Goal: Connect with others: Connect with others

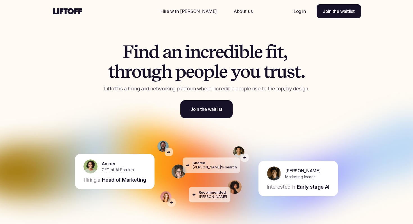
click at [298, 12] on p "Log in" at bounding box center [300, 11] width 12 height 7
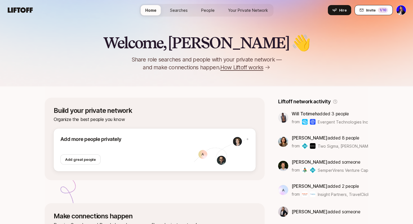
click at [364, 11] on icon at bounding box center [362, 10] width 4 height 3
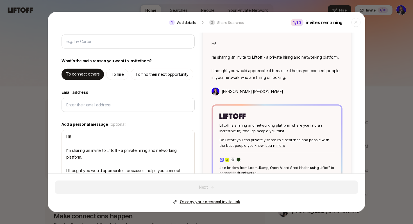
scroll to position [47, 0]
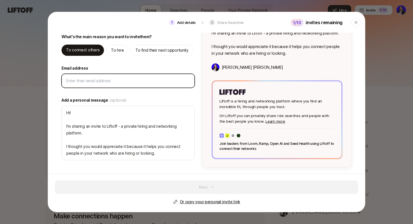
type textarea "x"
click at [107, 82] on input "Email address" at bounding box center [128, 81] width 124 height 7
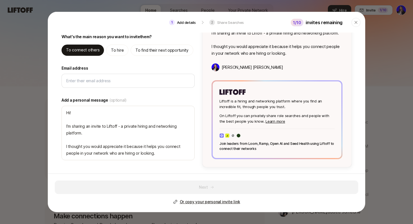
click at [124, 72] on div "Email address" at bounding box center [128, 76] width 133 height 23
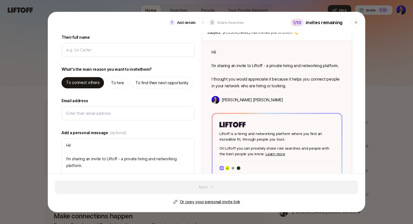
scroll to position [0, 0]
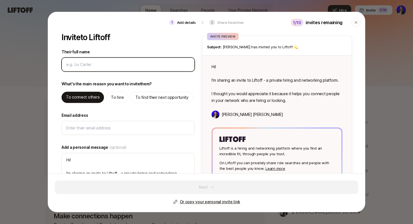
click at [116, 62] on input "Their full name" at bounding box center [128, 64] width 124 height 7
type input "T"
type textarea "x"
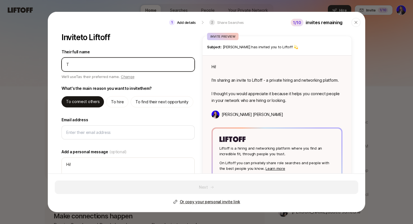
type input "Ta"
type textarea "x"
type input "Tan"
type textarea "x"
type input "Tany"
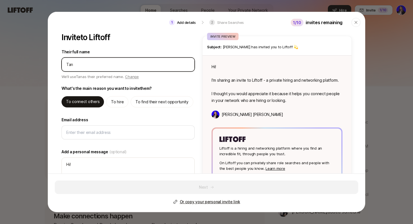
type textarea "x"
type input "[PERSON_NAME]"
type textarea "x"
type input "[PERSON_NAME]"
type textarea "x"
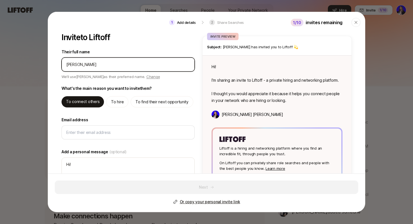
type input "[PERSON_NAME] B"
type textarea "x"
type input "[PERSON_NAME] Be"
type textarea "x"
type input "[PERSON_NAME]"
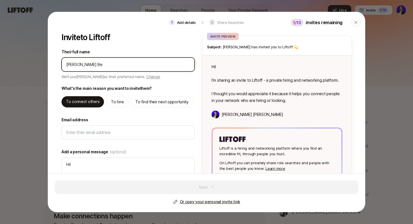
type textarea "x"
type input "[PERSON_NAME]"
type textarea "x"
type input "[PERSON_NAME]"
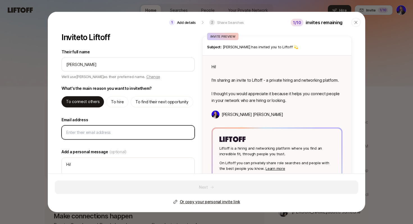
type textarea "Hi [PERSON_NAME]! I’m sharing an invite to Liftoff - a private hiring and netwo…"
type textarea "x"
click at [122, 136] on input "Email address" at bounding box center [128, 132] width 124 height 7
type input "t"
type textarea "x"
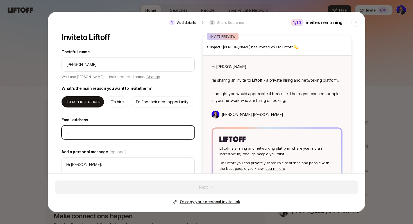
type input "ta"
type textarea "x"
type input "tan"
type textarea "x"
type input "tany"
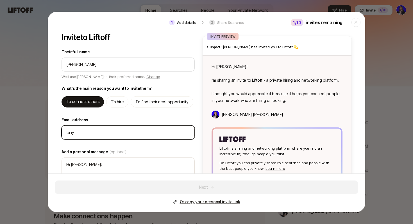
type textarea "x"
type input "[PERSON_NAME]"
type textarea "x"
type input "[PERSON_NAME]@"
type textarea "x"
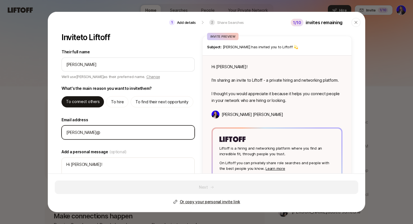
type input "[PERSON_NAME]@a"
type textarea "x"
type input "[PERSON_NAME]@al"
type textarea "x"
type input "[PERSON_NAME]@all"
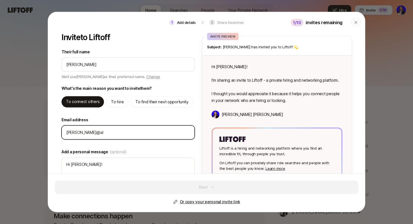
type textarea "x"
type input "[PERSON_NAME]"
type textarea "x"
type input "[PERSON_NAME]"
type textarea "x"
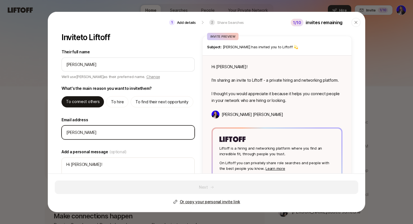
type input "[PERSON_NAME]"
type textarea "x"
type input "[PERSON_NAME]"
type textarea "x"
type input "[PERSON_NAME]"
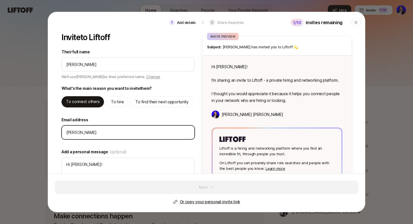
type textarea "x"
type input "[PERSON_NAME]"
type textarea "x"
type input "[PERSON_NAME]."
type textarea "x"
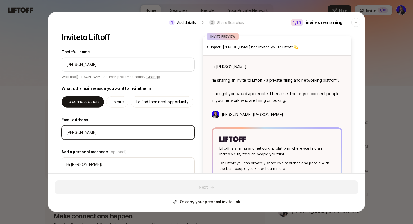
type input "[PERSON_NAME]"
type textarea "x"
type input "[PERSON_NAME]"
type textarea "x"
type input "[PERSON_NAME]"
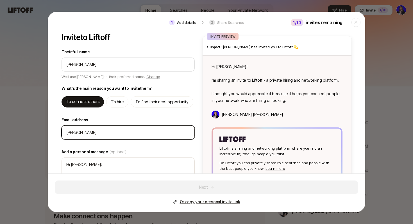
type textarea "x"
type input "[PERSON_NAME]"
type textarea "x"
type input "[PERSON_NAME]"
type textarea "x"
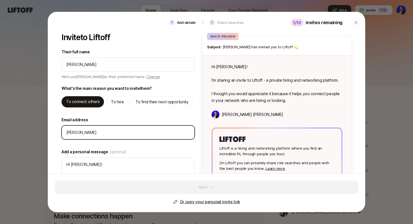
type input "[PERSON_NAME]"
type textarea "x"
type input "[PERSON_NAME]@all"
type textarea "x"
type input "[PERSON_NAME]@alle"
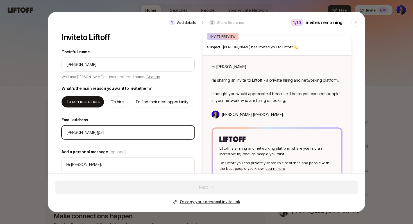
type textarea "x"
type input "[PERSON_NAME]@alley"
type textarea "x"
type input "[PERSON_NAME]@alleyc"
type textarea "x"
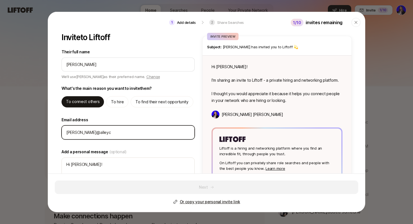
type input "[PERSON_NAME]@alleyco"
type textarea "x"
type input "[PERSON_NAME]@alleycor"
type textarea "x"
type input "[PERSON_NAME]@alleycorp"
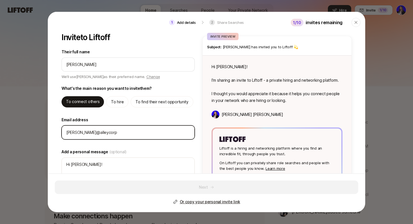
type textarea "x"
type input "[PERSON_NAME]@alleycorp."
type textarea "x"
type input "[PERSON_NAME]@alleycorp.c"
type textarea "x"
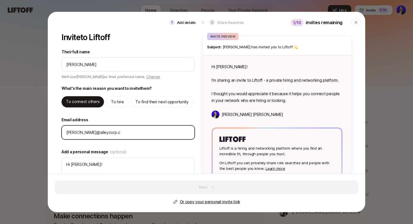
type input "[PERSON_NAME][EMAIL_ADDRESS][DOMAIN_NAME]"
type textarea "x"
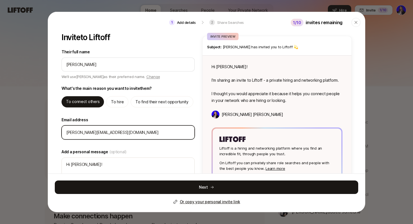
type input "[PERSON_NAME][EMAIL_ADDRESS][DOMAIN_NAME]"
type textarea "x"
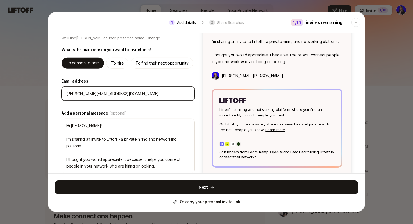
scroll to position [47, 0]
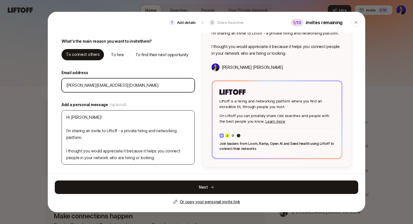
type input "[PERSON_NAME][EMAIL_ADDRESS][DOMAIN_NAME]"
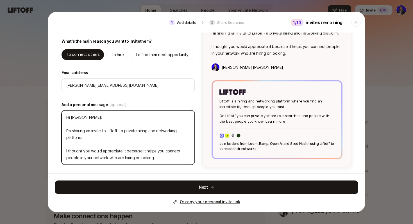
drag, startPoint x: 159, startPoint y: 159, endPoint x: 62, endPoint y: 114, distance: 106.0
click at [62, 114] on textarea "Hi [PERSON_NAME]! I’m sharing an invite to Liftoff - a private hiring and netwo…" at bounding box center [128, 138] width 133 height 55
type textarea "T"
type textarea "x"
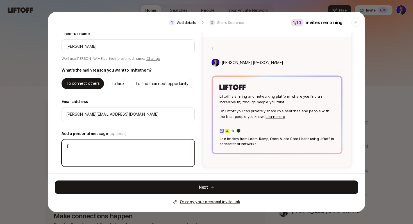
scroll to position [18, 0]
type textarea "Th"
type textarea "x"
type textarea "Thi"
type textarea "x"
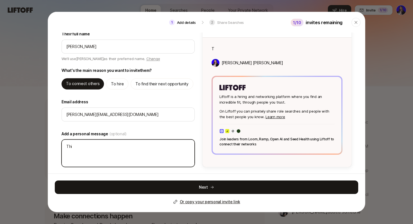
type textarea "This"
type textarea "x"
type textarea "This"
type textarea "x"
type textarea "This i"
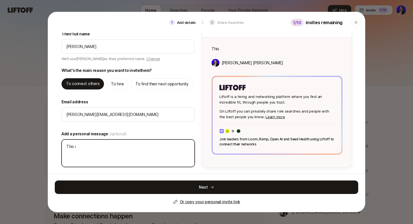
type textarea "x"
type textarea "This is"
type textarea "x"
type textarea "This is"
type textarea "x"
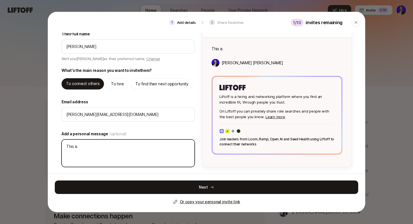
type textarea "This is t"
type textarea "x"
type textarea "This is th"
type textarea "x"
type textarea "This is the"
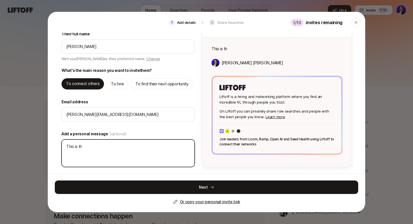
type textarea "x"
type textarea "This is the"
type textarea "x"
type textarea "This is the o"
type textarea "x"
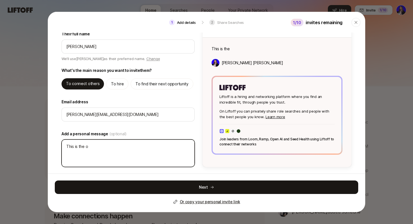
type textarea "This is the on"
type textarea "x"
type textarea "This is the one"
type textarea "x"
type textarea "This is the one"
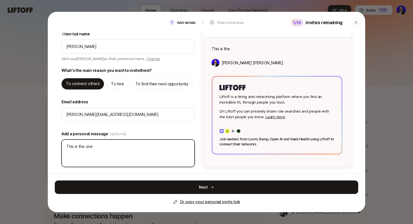
type textarea "x"
type textarea "This is the one I"
type textarea "x"
type textarea "This is the one I"
type textarea "x"
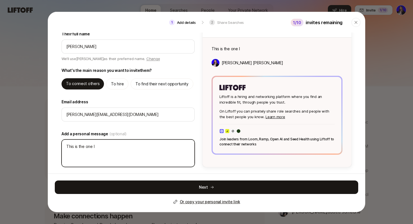
type textarea "This is the one I m"
type textarea "x"
type textarea "This is the one I me"
type textarea "x"
type textarea "This is the one I men"
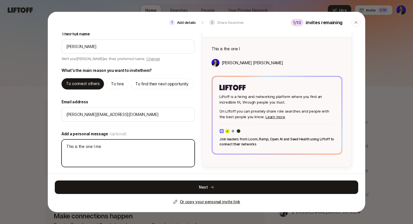
type textarea "x"
type textarea "This is the one I ment"
type textarea "x"
type textarea "This is the one I menti"
type textarea "x"
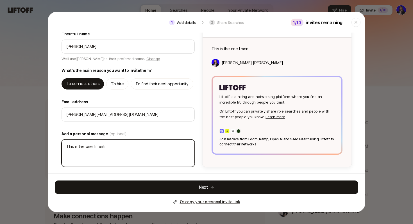
type textarea "This is the one I mentio"
type textarea "x"
type textarea "This is the one I mention"
type textarea "x"
type textarea "This is the one I mentione"
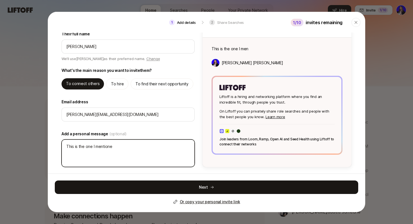
type textarea "x"
type textarea "This is the one I mentioned"
type textarea "x"
type textarea "This is the one I mentioned"
type textarea "x"
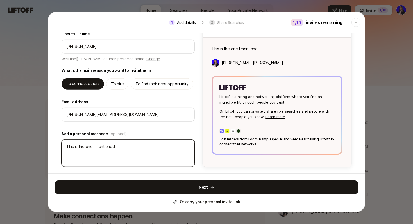
type textarea "This is the one I mentioned -"
type textarea "x"
type textarea "This is the one I mentioned -"
type textarea "x"
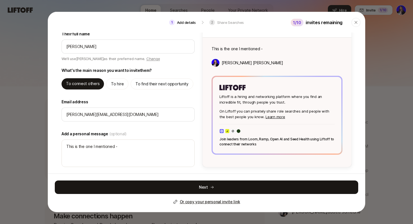
click at [208, 201] on p "Or copy your personal invite link" at bounding box center [210, 202] width 60 height 7
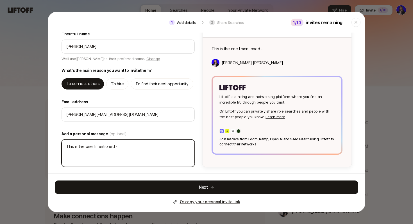
click at [136, 147] on textarea "This is the one I mentioned -" at bounding box center [128, 154] width 133 height 28
type textarea "This is the one I mentioned - I"
type textarea "x"
type textarea "This is the one I mentioned - I"
type textarea "x"
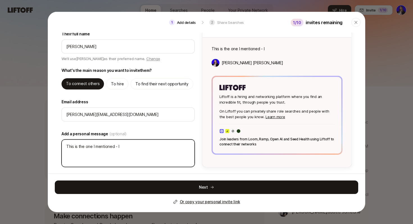
type textarea "This is the one I mentioned - I t"
type textarea "x"
type textarea "This is the one I mentioned - I th"
type textarea "x"
type textarea "This is the one I mentioned - I thi"
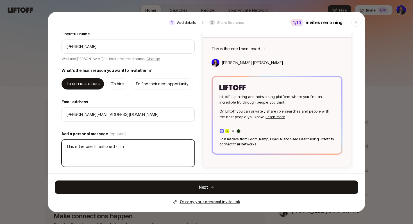
type textarea "x"
type textarea "This is the one I mentioned - I thin"
type textarea "x"
type textarea "This is the one I mentioned - I think"
type textarea "x"
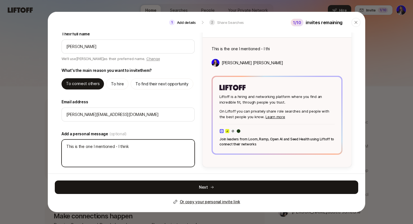
type textarea "This is the one I mentioned - I think"
type textarea "x"
type textarea "This is the one I mentioned - I think o"
type textarea "x"
type textarea "This is the one I mentioned - I think ou"
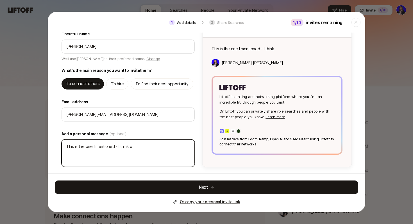
type textarea "x"
type textarea "This is the one I mentioned - I think ou'"
type textarea "x"
type textarea "This is the one I mentioned - I think ou'l"
type textarea "x"
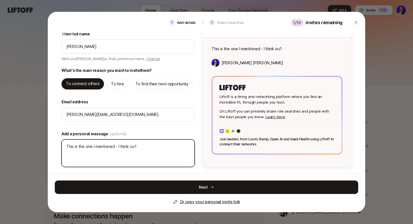
type textarea "This is the one I mentioned - I think ou'll"
type textarea "x"
type textarea "This is the one I mentioned - I think ou'll"
type textarea "x"
type textarea "This is the one I mentioned - I think ou'll e"
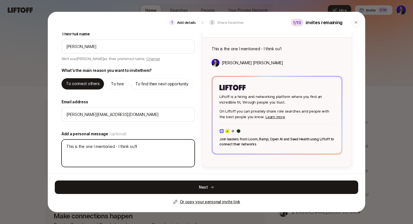
type textarea "x"
type textarea "This is the one I mentioned - I think ou'll"
type textarea "x"
type textarea "This is the one I mentioned - I think ou'll"
type textarea "x"
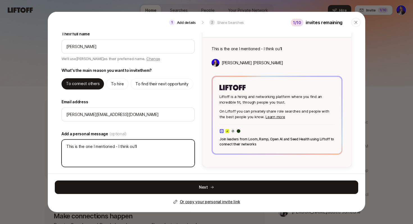
type textarea "This is the one I mentioned - I think ou'l"
type textarea "x"
type textarea "This is the one I mentioned - I think ou'"
type textarea "x"
type textarea "This is the one I mentioned - I think ou"
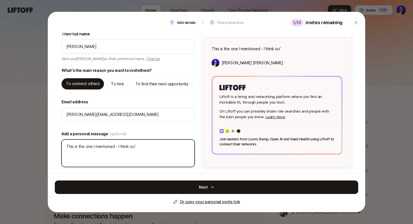
type textarea "x"
type textarea "This is the one I mentioned - I think o"
type textarea "x"
type textarea "This is the one I mentioned - I think"
type textarea "x"
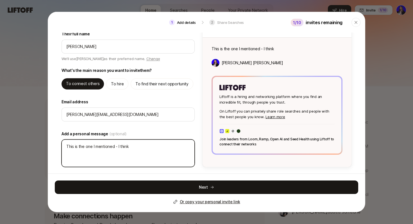
type textarea "This is the one I mentioned - I think y"
type textarea "x"
type textarea "This is the one I mentioned - I think yo"
type textarea "x"
type textarea "This is the one I mentioned - I think you"
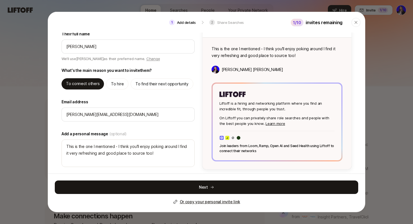
click at [194, 100] on label "Email address" at bounding box center [128, 102] width 133 height 7
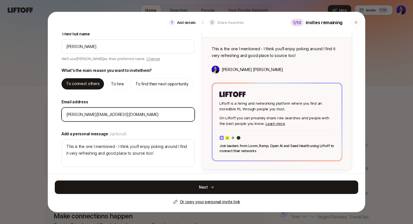
click at [190, 111] on input "[PERSON_NAME][EMAIL_ADDRESS][DOMAIN_NAME]" at bounding box center [128, 114] width 124 height 7
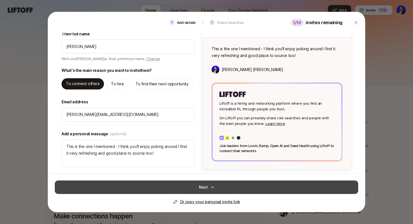
click at [201, 188] on button "Next" at bounding box center [207, 188] width 304 height 14
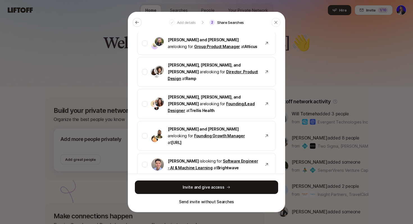
scroll to position [419, 0]
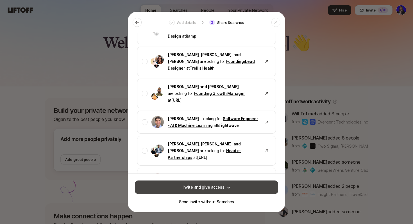
click at [206, 187] on button "Invite and give access" at bounding box center [206, 188] width 143 height 14
